Goal: Find specific page/section: Find specific page/section

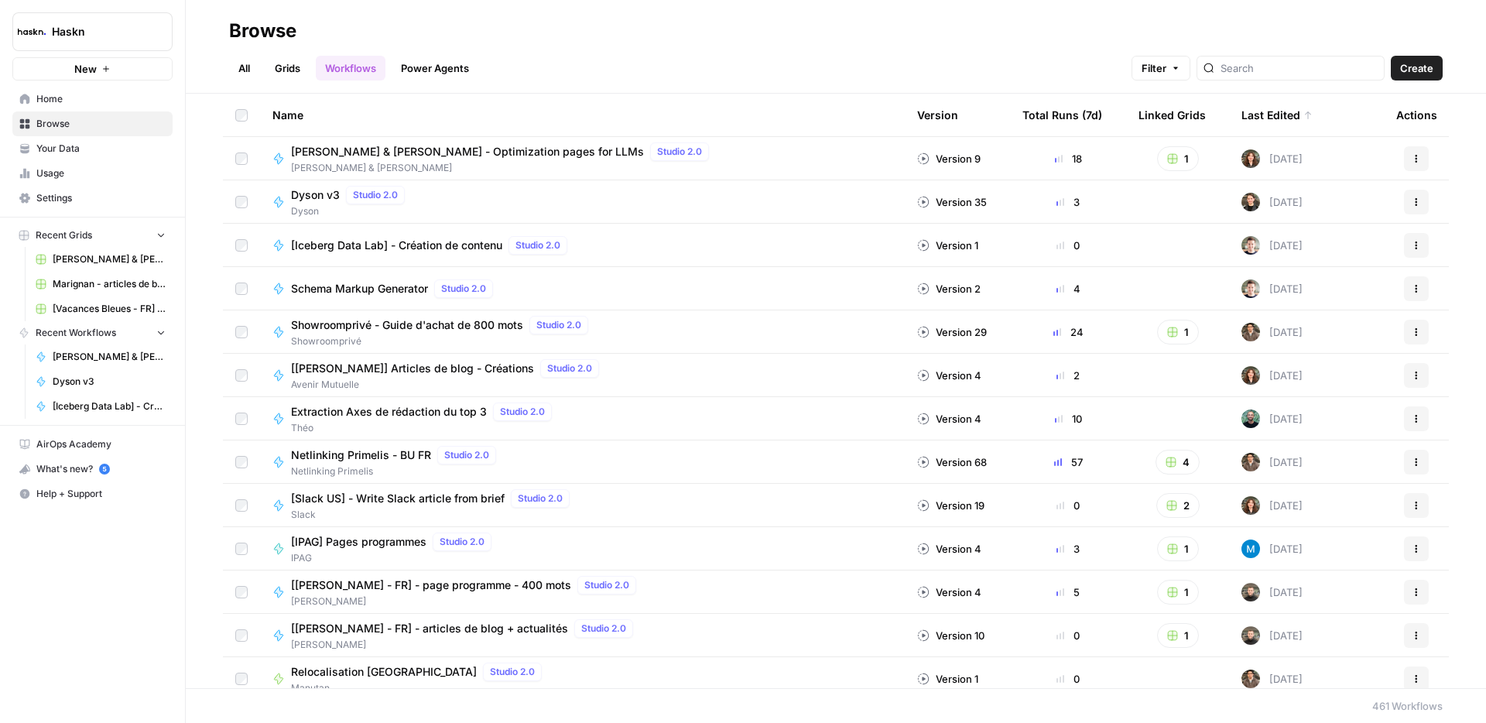
click at [235, 67] on link "All" at bounding box center [244, 68] width 30 height 25
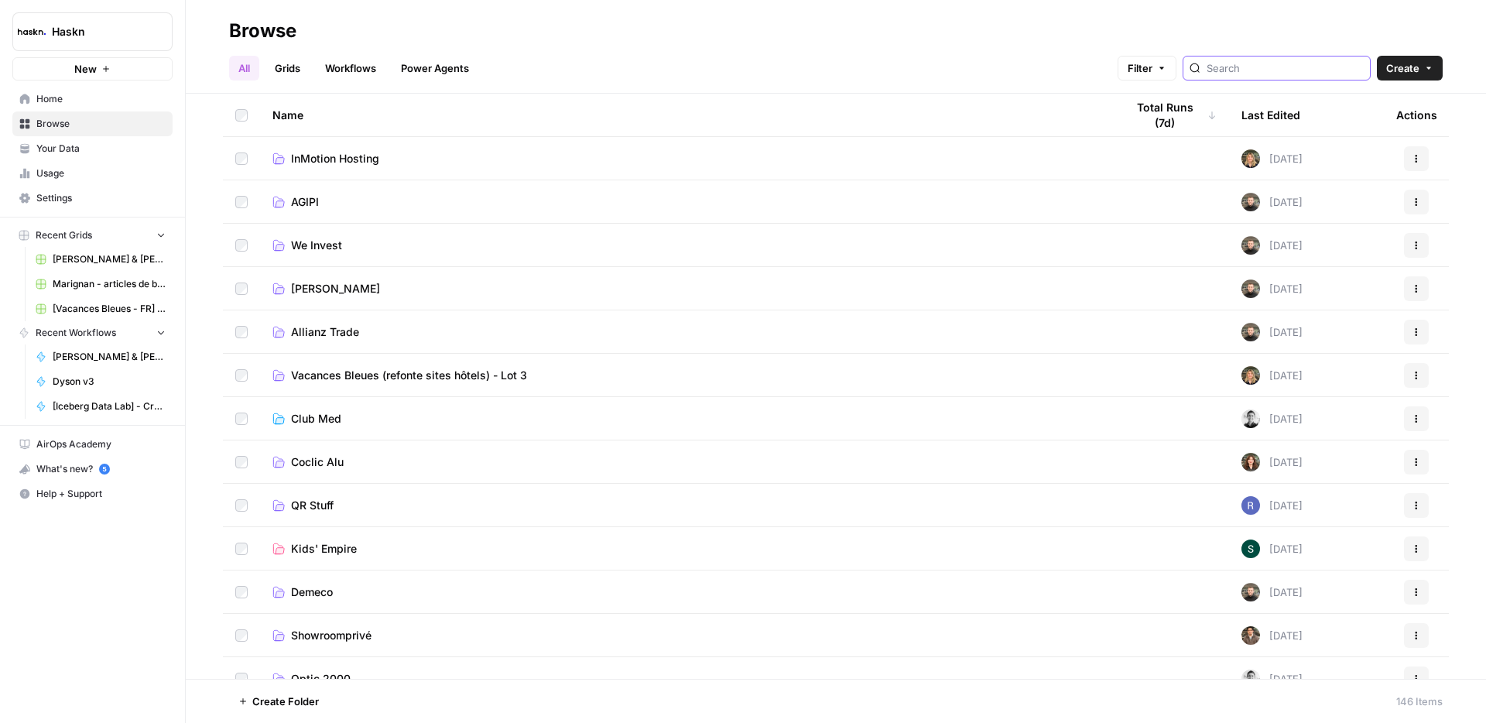
click at [1265, 74] on input "search" at bounding box center [1285, 67] width 157 height 15
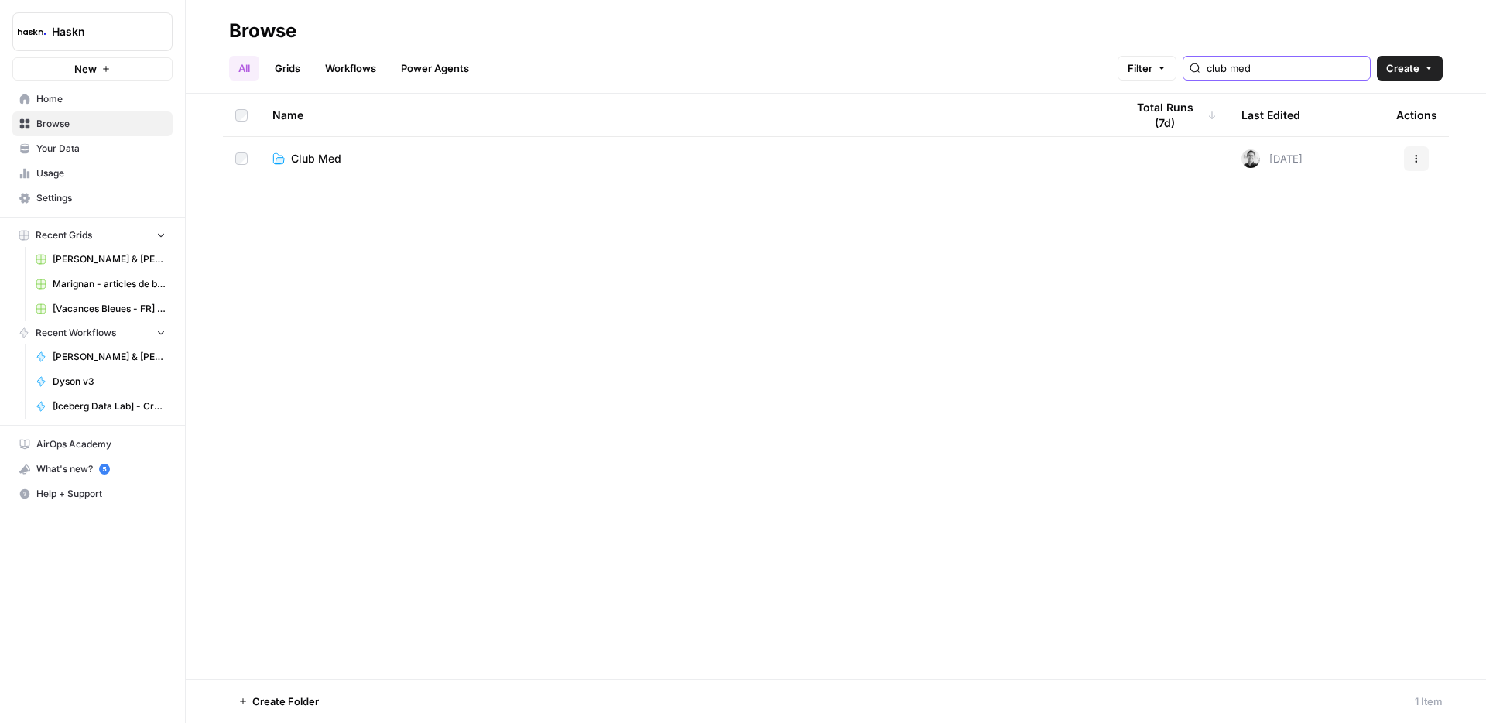
type input "club med"
click at [326, 156] on span "Club Med" at bounding box center [316, 158] width 50 height 15
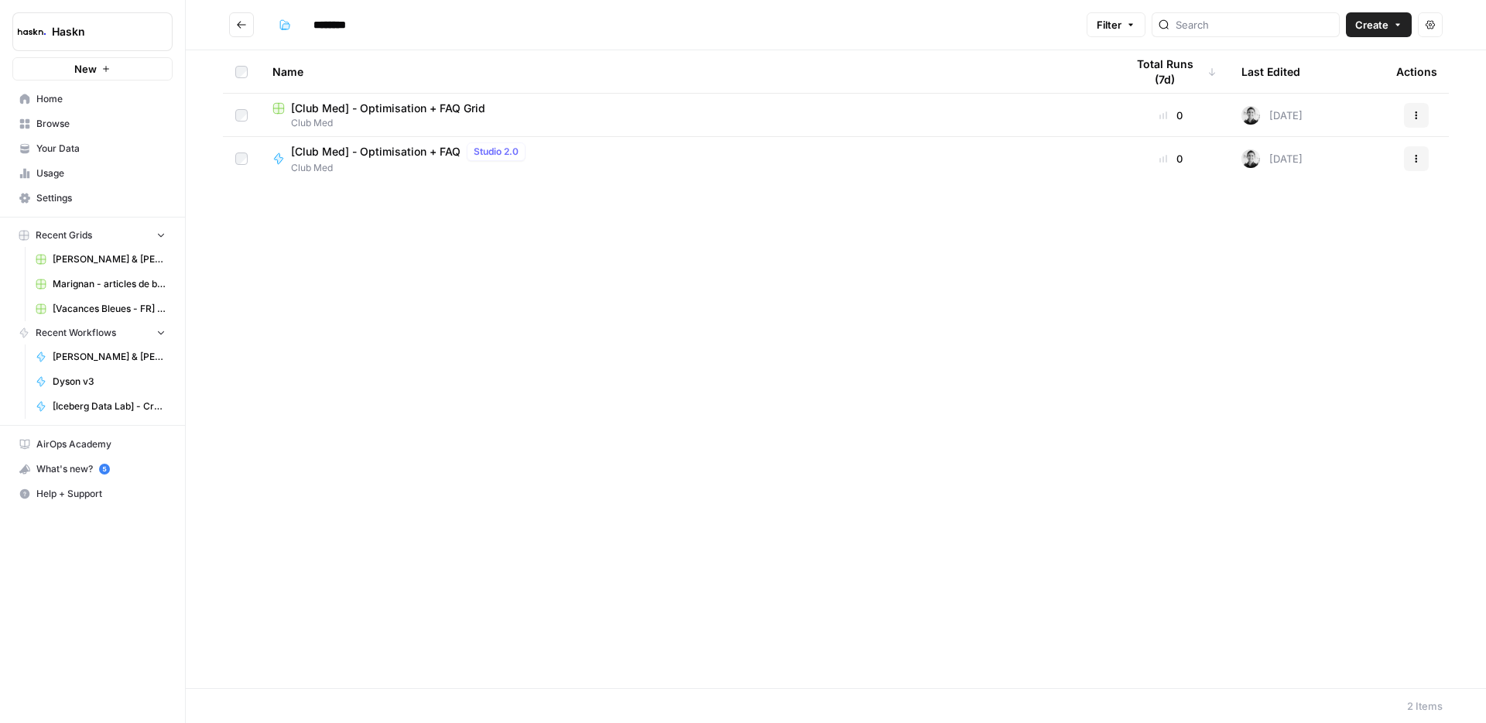
click at [445, 149] on span "[Club Med] - Optimisation + FAQ" at bounding box center [376, 151] width 170 height 15
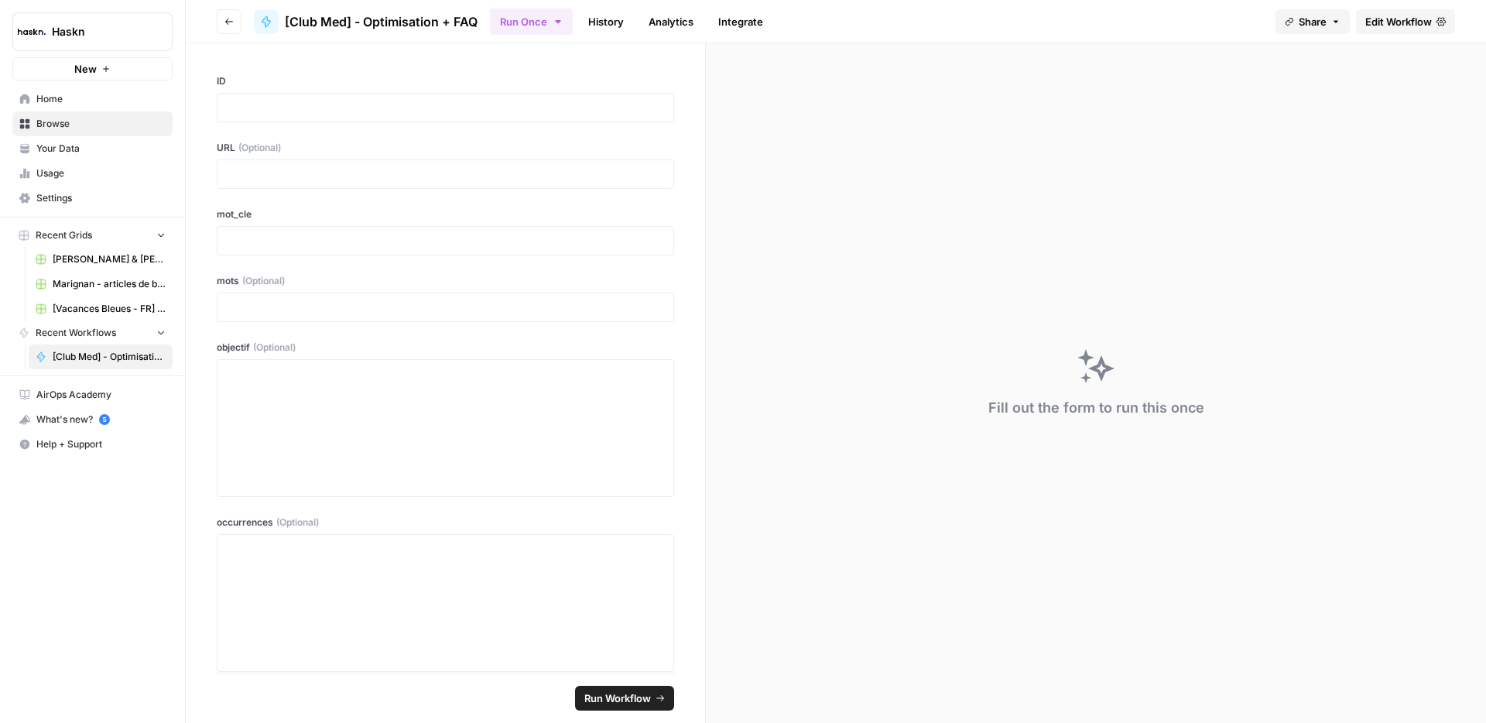
click at [235, 25] on button "Go back" at bounding box center [229, 21] width 25 height 25
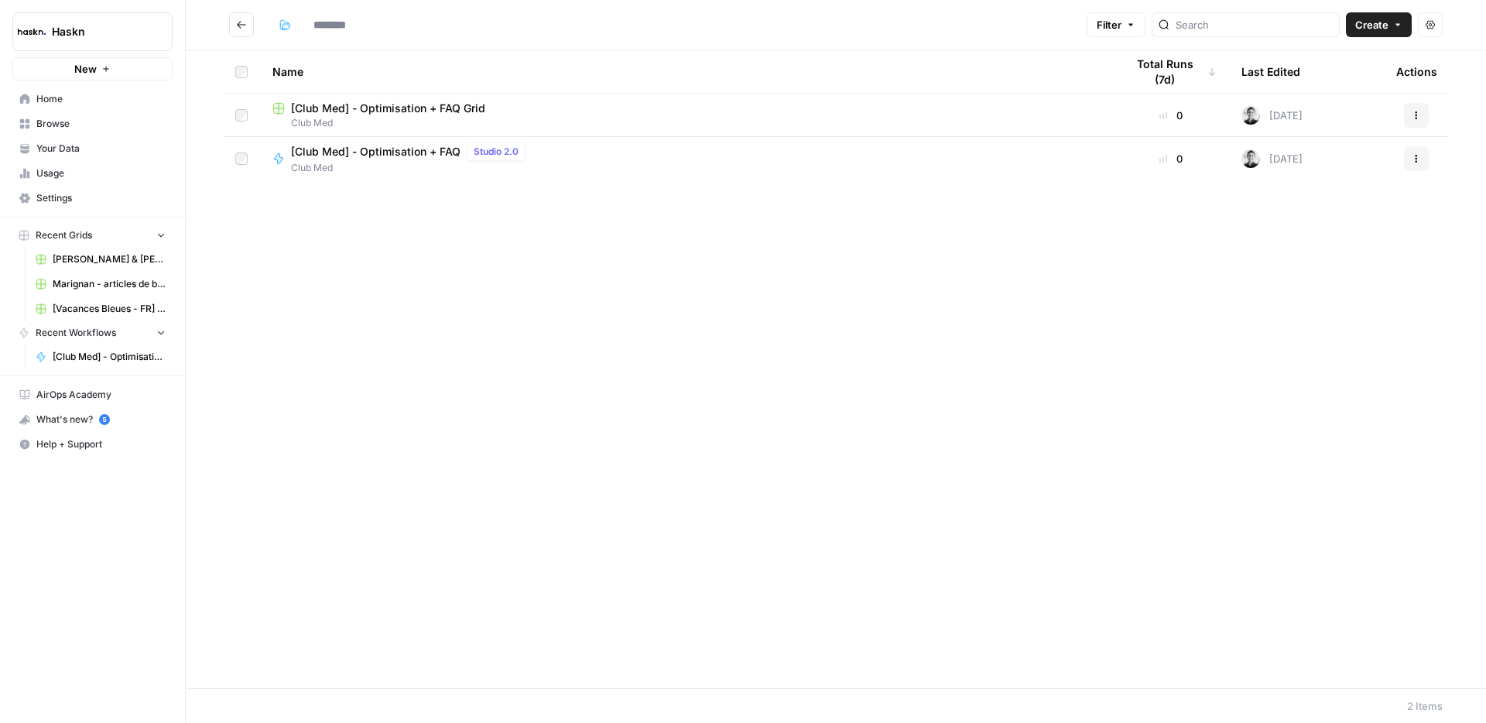
type input "********"
click at [463, 107] on span "[Club Med] - Optimisation + FAQ Grid" at bounding box center [388, 108] width 194 height 15
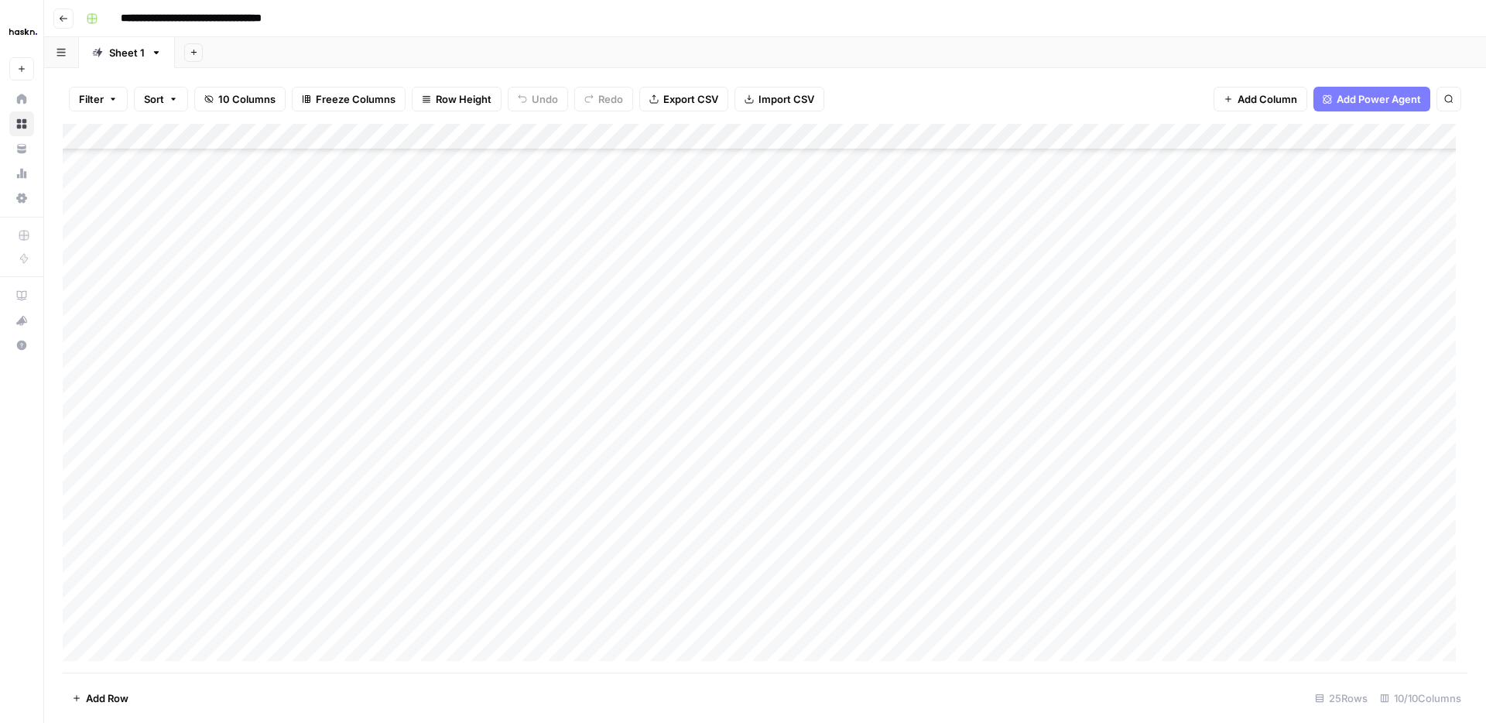
scroll to position [172, 0]
